Goal: Information Seeking & Learning: Learn about a topic

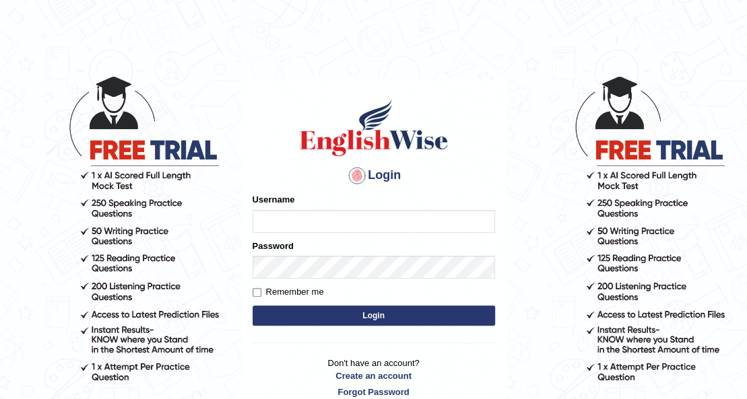
click at [319, 220] on input "Username" at bounding box center [374, 221] width 242 height 23
click at [407, 221] on input "Username" at bounding box center [374, 221] width 242 height 23
type input "0426101735"
click at [253, 306] on button "Login" at bounding box center [374, 316] width 242 height 20
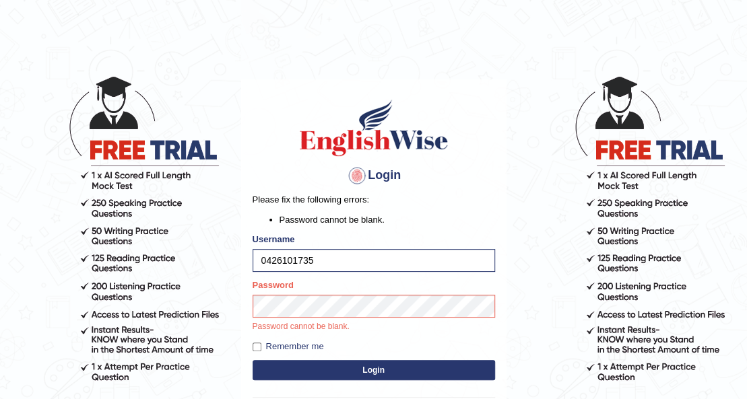
click at [428, 369] on button "Login" at bounding box center [374, 370] width 242 height 20
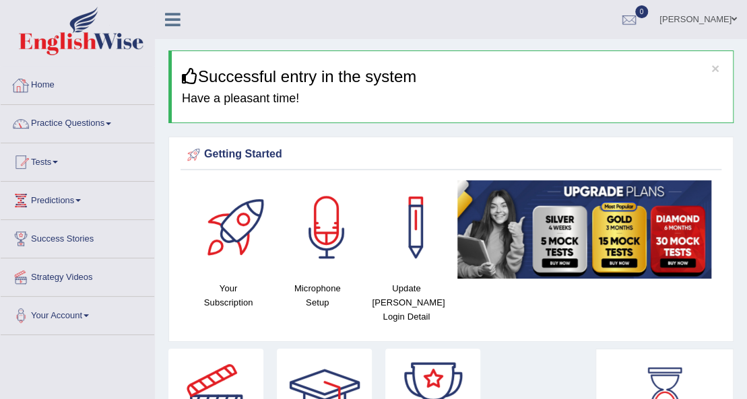
click at [54, 88] on link "Home" at bounding box center [78, 84] width 154 height 34
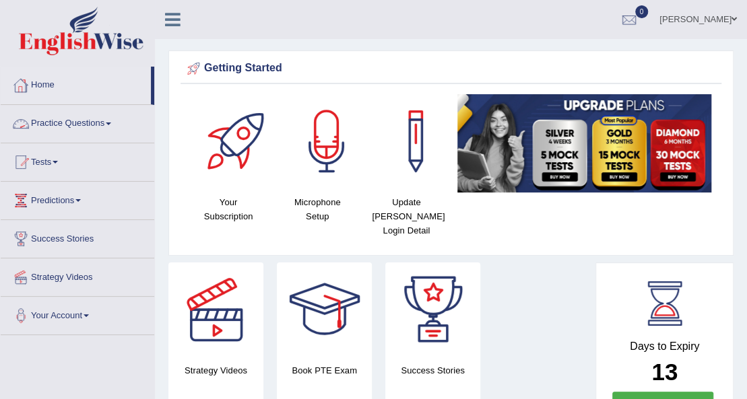
click at [89, 124] on link "Practice Questions" at bounding box center [78, 122] width 154 height 34
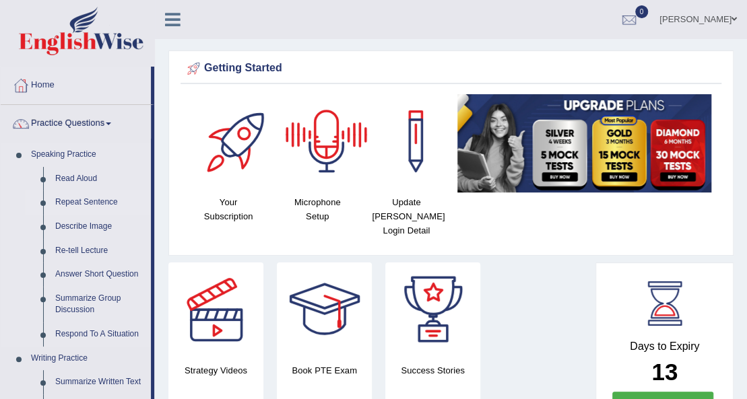
click at [73, 206] on link "Repeat Sentence" at bounding box center [100, 203] width 102 height 24
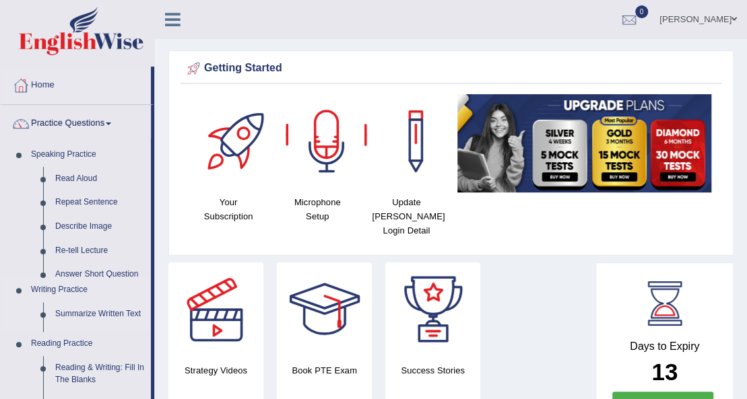
click at [73, 206] on ul "Speaking Practice Read Aloud Repeat Sentence Describe Image Re-tell Lecture Ans…" at bounding box center [76, 365] width 150 height 444
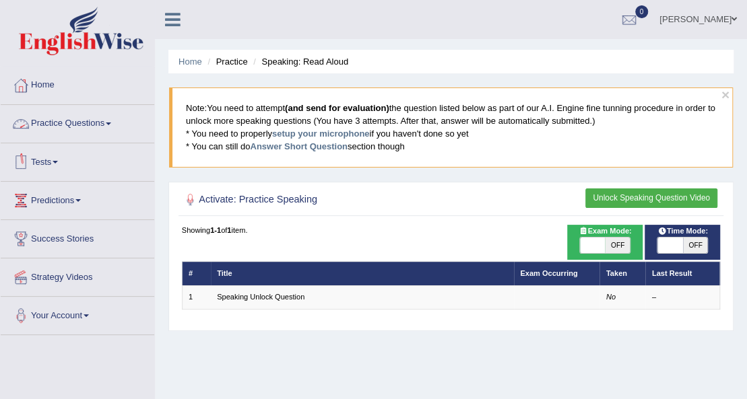
click at [63, 123] on link "Practice Questions" at bounding box center [78, 122] width 154 height 34
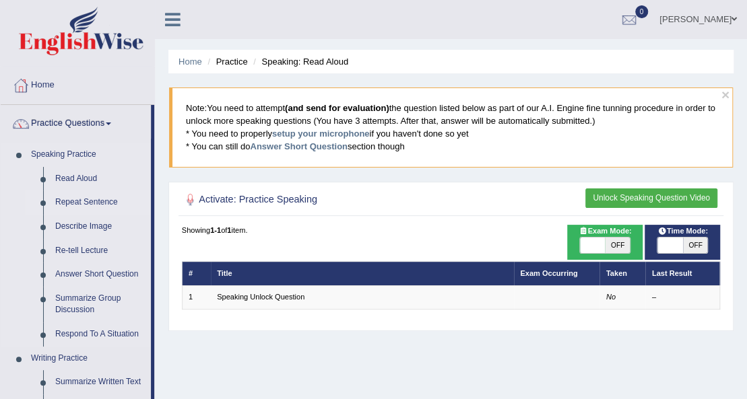
click at [92, 205] on link "Repeat Sentence" at bounding box center [100, 203] width 102 height 24
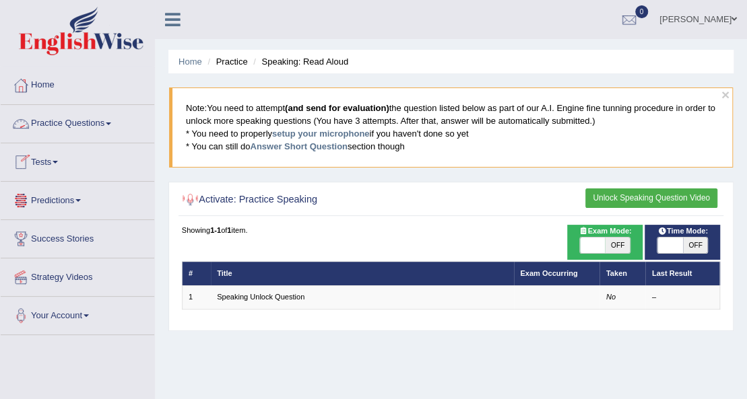
click at [111, 121] on link "Practice Questions" at bounding box center [78, 122] width 154 height 34
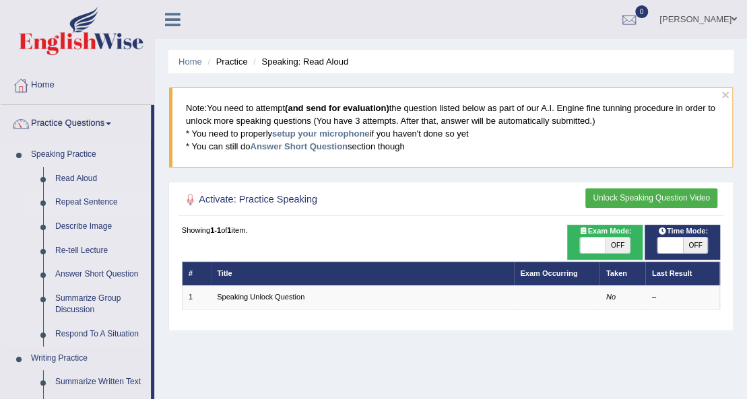
click at [92, 203] on link "Repeat Sentence" at bounding box center [100, 203] width 102 height 24
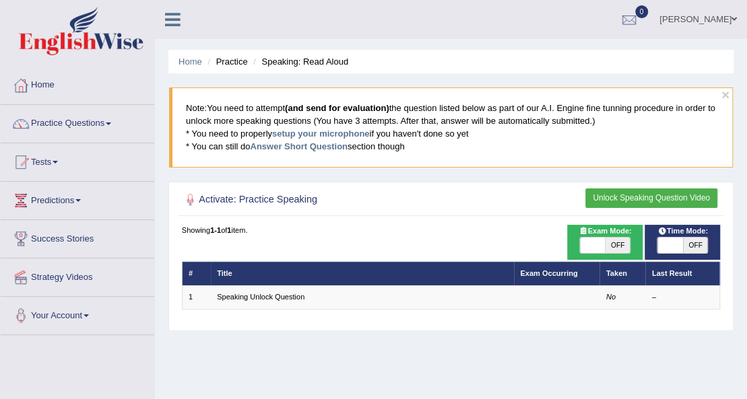
click at [239, 230] on div "Showing 1-1 of 1 item." at bounding box center [451, 230] width 539 height 11
click at [619, 203] on button "Unlock Speaking Question Video" at bounding box center [651, 199] width 132 height 20
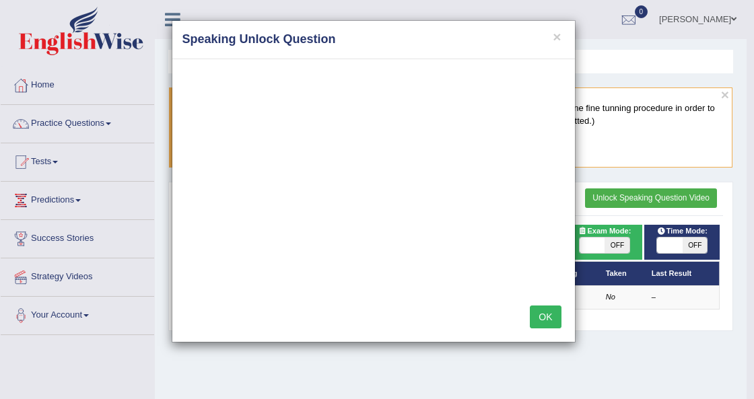
click at [544, 321] on button "OK" at bounding box center [545, 317] width 31 height 23
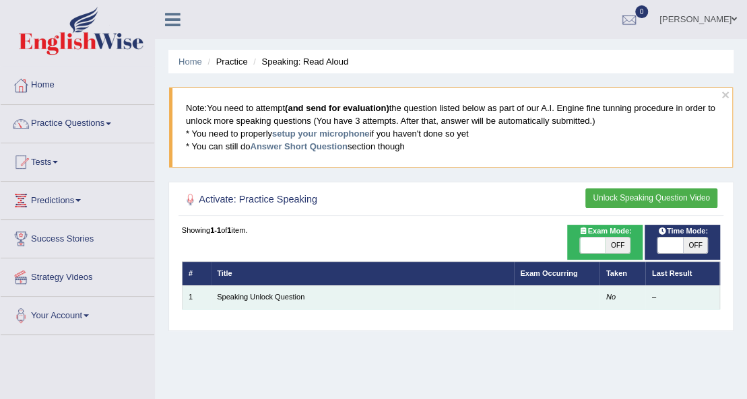
click at [357, 292] on td "Speaking Unlock Question" at bounding box center [362, 298] width 303 height 24
click at [358, 292] on td "Speaking Unlock Question" at bounding box center [362, 298] width 303 height 24
click at [282, 298] on link "Speaking Unlock Question" at bounding box center [261, 297] width 88 height 8
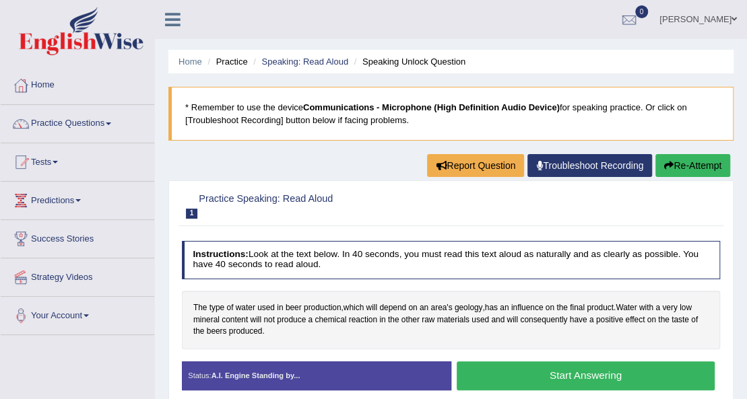
scroll to position [90, 0]
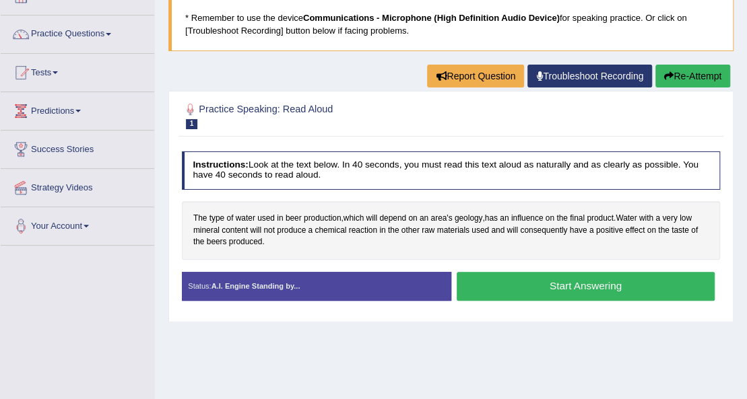
click at [538, 293] on button "Start Answering" at bounding box center [586, 286] width 258 height 29
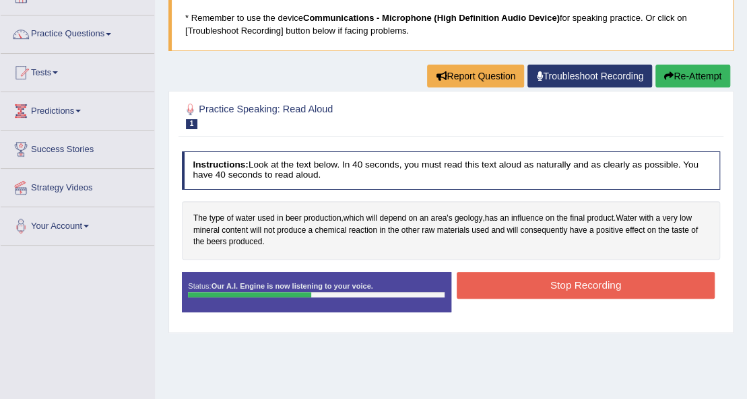
click at [551, 287] on button "Stop Recording" at bounding box center [586, 285] width 258 height 26
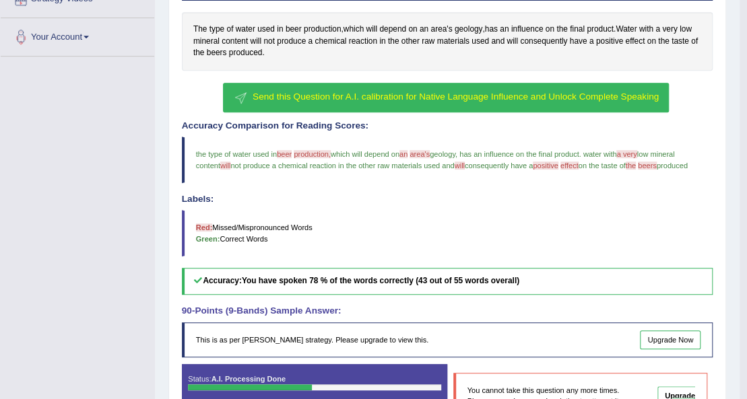
scroll to position [381, 0]
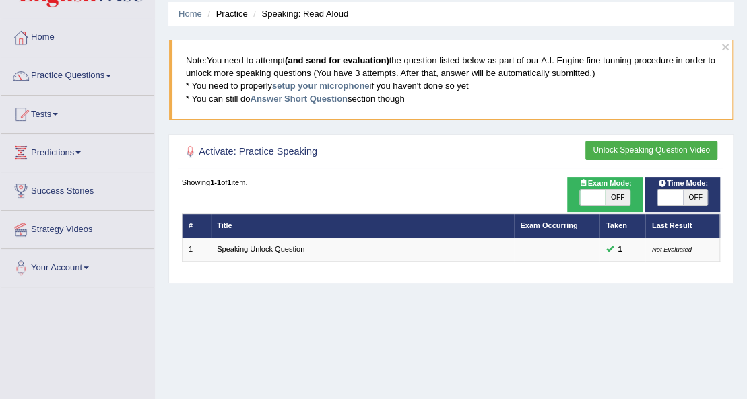
scroll to position [44, 0]
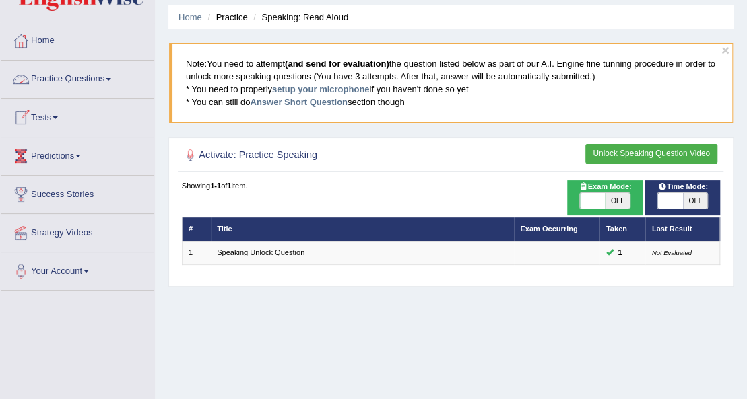
click at [110, 78] on span at bounding box center [108, 79] width 5 height 3
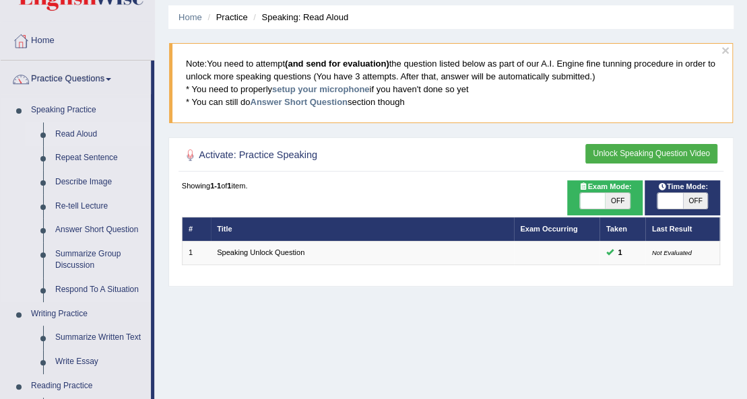
click at [88, 128] on link "Read Aloud" at bounding box center [100, 135] width 102 height 24
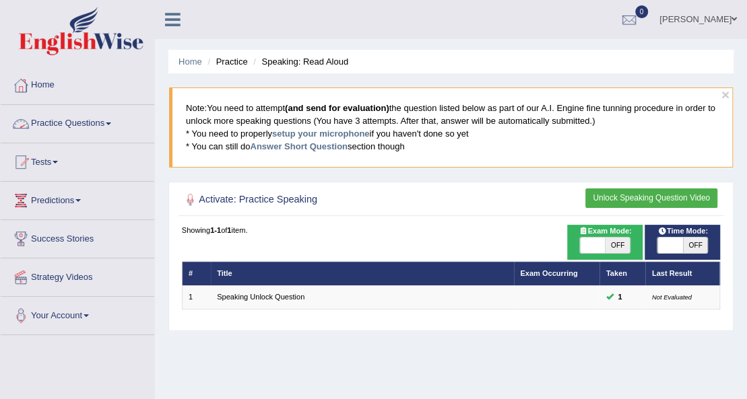
click at [686, 195] on button "Unlock Speaking Question Video" at bounding box center [651, 199] width 132 height 20
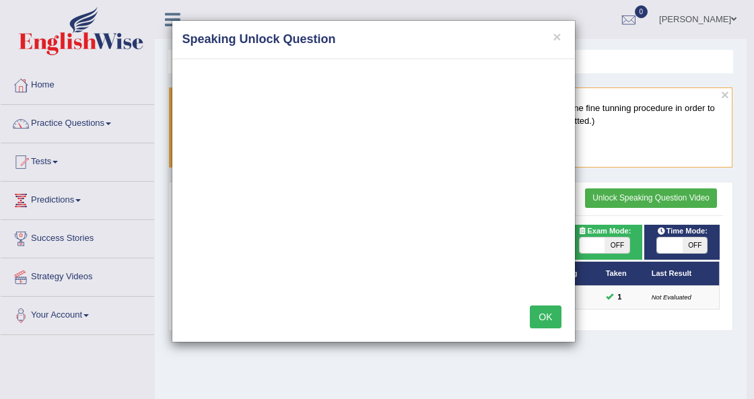
click at [551, 319] on button "OK" at bounding box center [545, 317] width 31 height 23
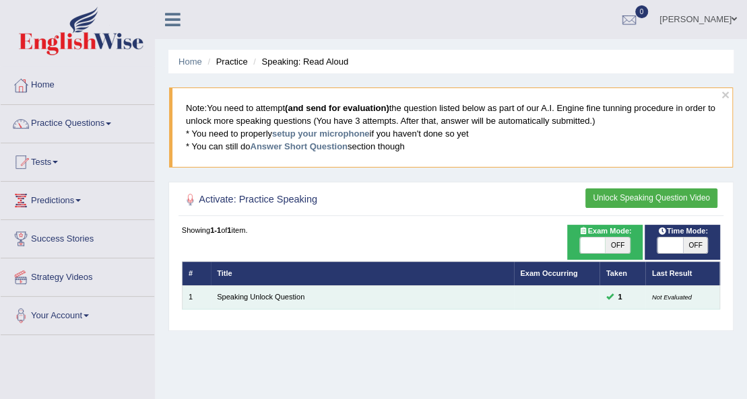
click at [531, 290] on td at bounding box center [557, 298] width 86 height 24
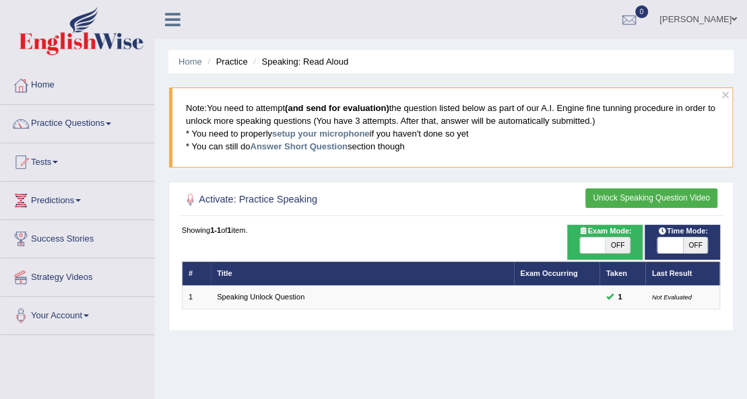
click at [703, 22] on link "[PERSON_NAME]" at bounding box center [698, 17] width 98 height 35
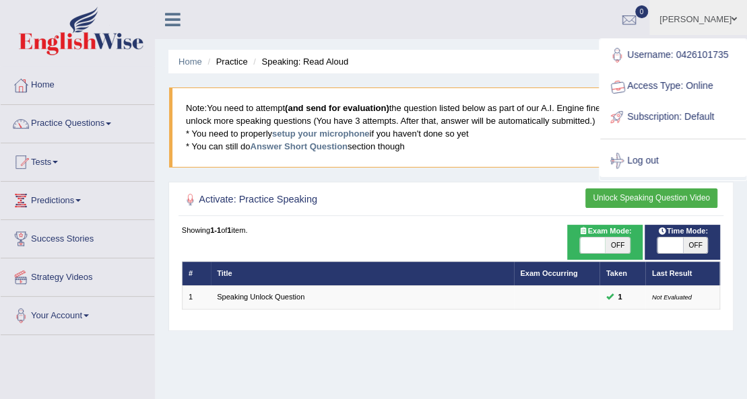
click at [703, 71] on link "Access Type: Online" at bounding box center [672, 86] width 145 height 31
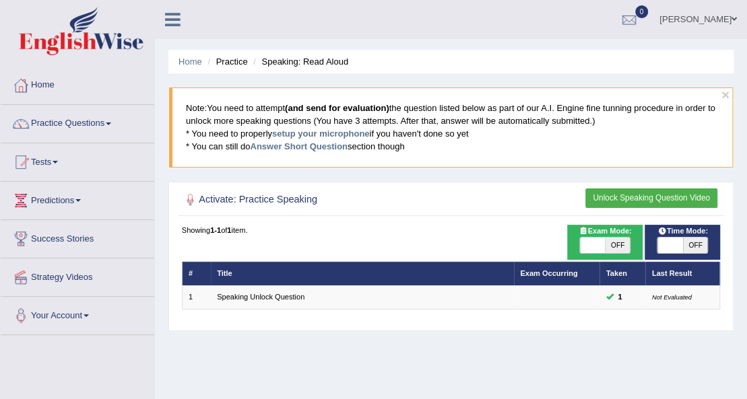
click at [703, 22] on link "[PERSON_NAME]" at bounding box center [698, 17] width 98 height 35
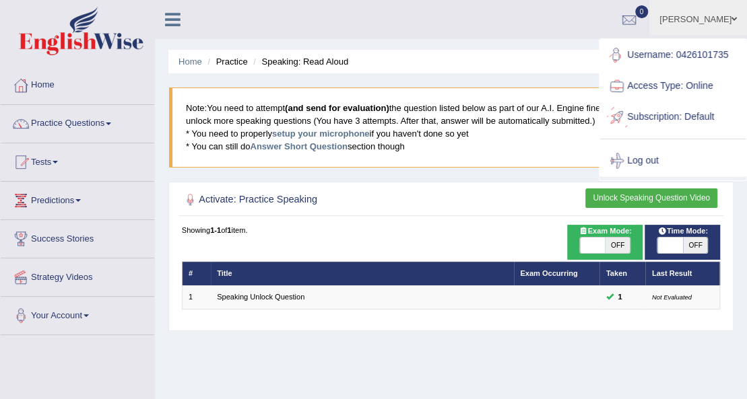
click at [679, 115] on link "Subscription: Default" at bounding box center [672, 117] width 145 height 31
